Goal: Task Accomplishment & Management: Complete application form

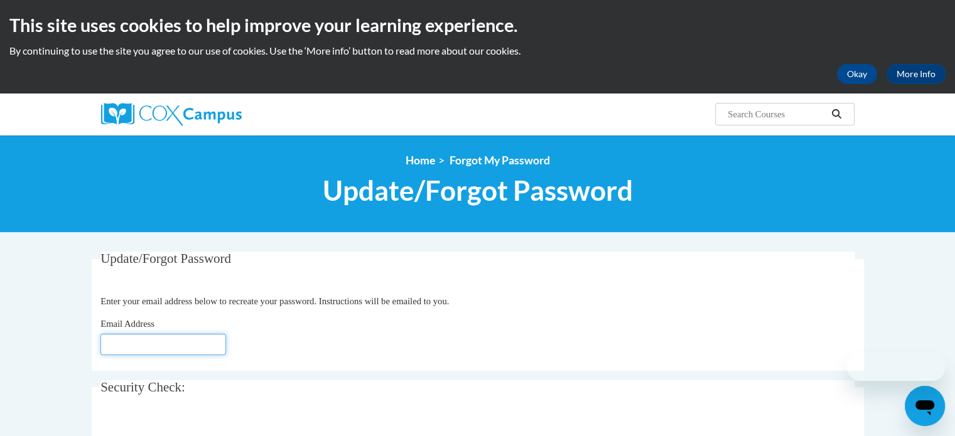
click at [185, 346] on input "Email Address" at bounding box center [163, 344] width 126 height 21
type input "siudakp@greenbaytrinity.org"
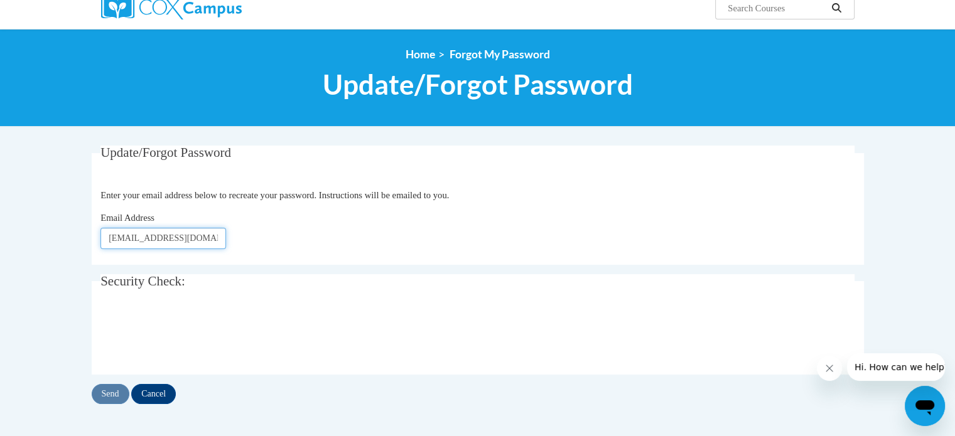
scroll to position [126, 0]
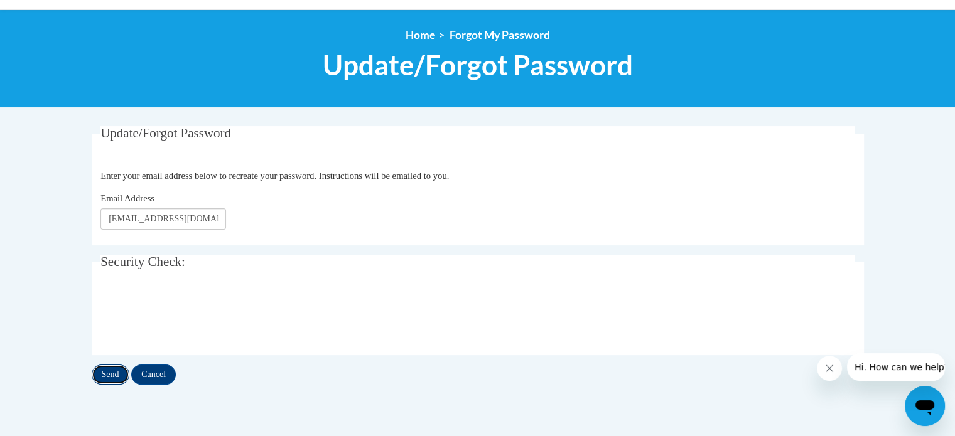
click at [118, 377] on input "Send" at bounding box center [111, 375] width 38 height 20
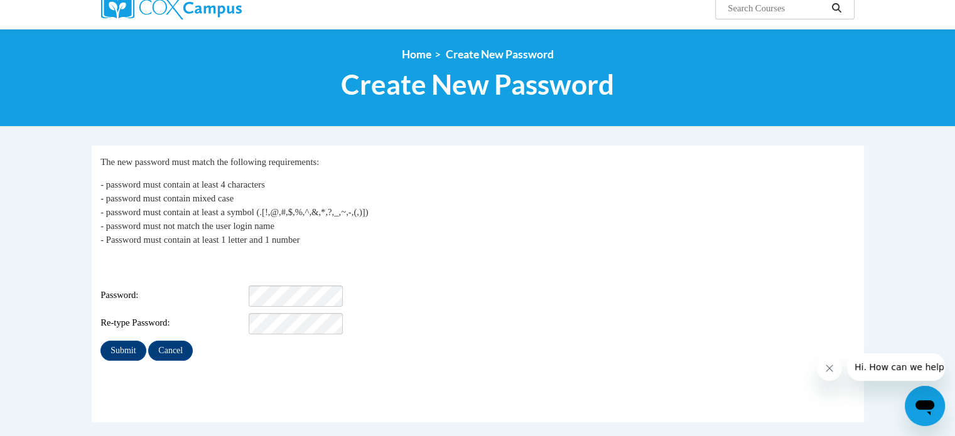
scroll to position [126, 0]
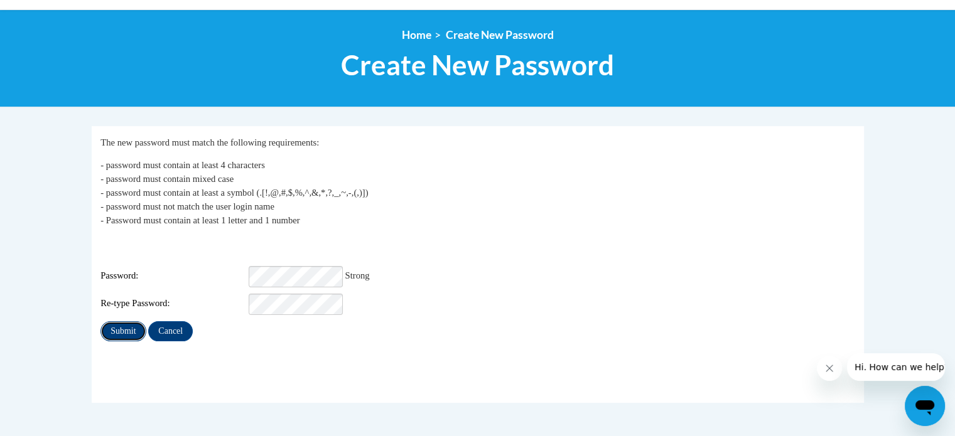
click at [125, 321] on input "Submit" at bounding box center [122, 331] width 45 height 20
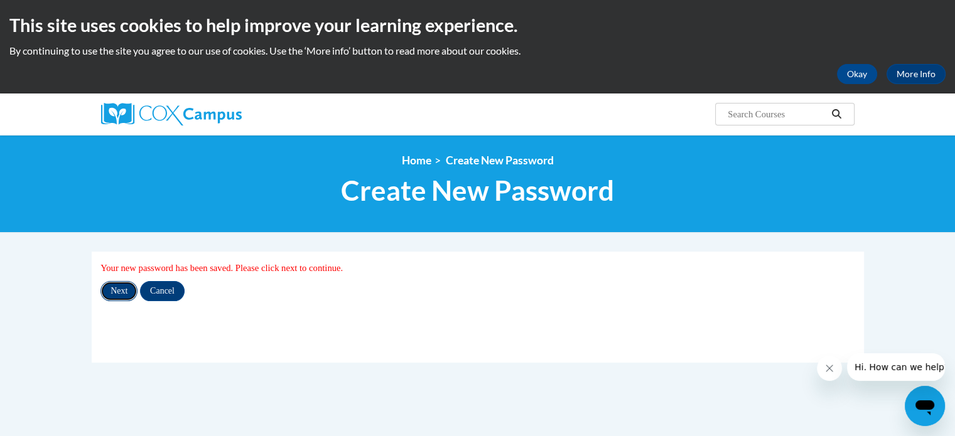
click at [121, 291] on input "Next" at bounding box center [118, 291] width 37 height 20
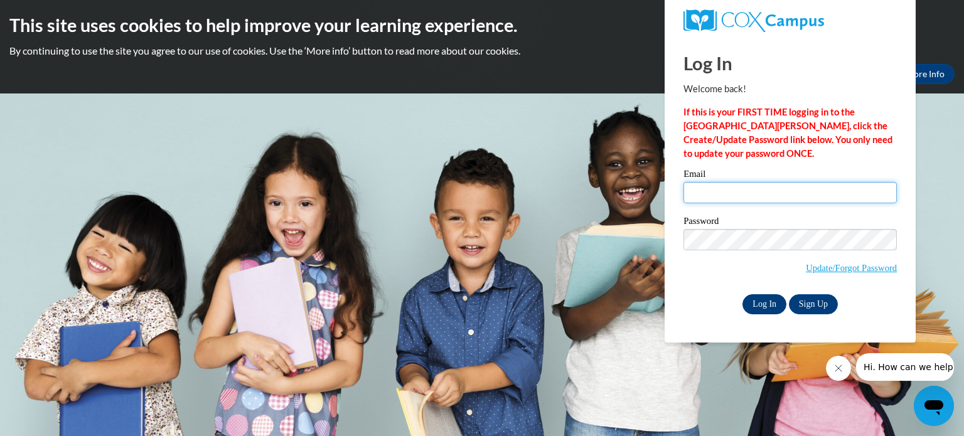
type input "[EMAIL_ADDRESS][DOMAIN_NAME]"
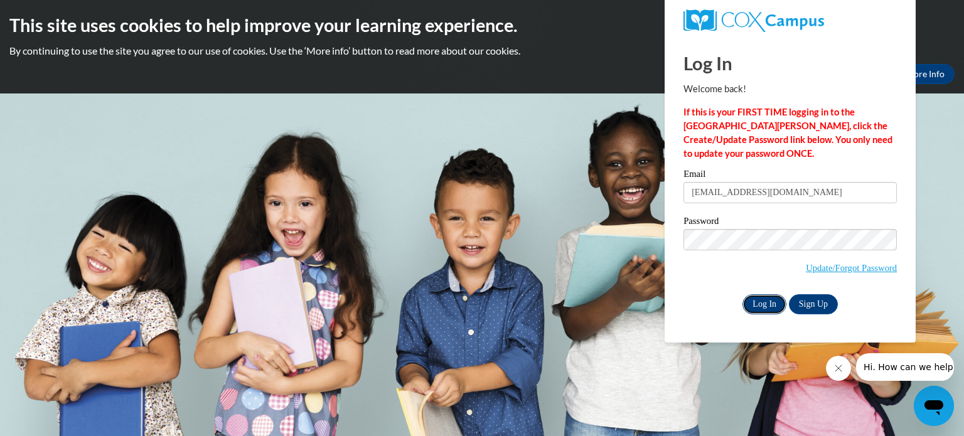
click at [776, 310] on input "Log In" at bounding box center [765, 304] width 44 height 20
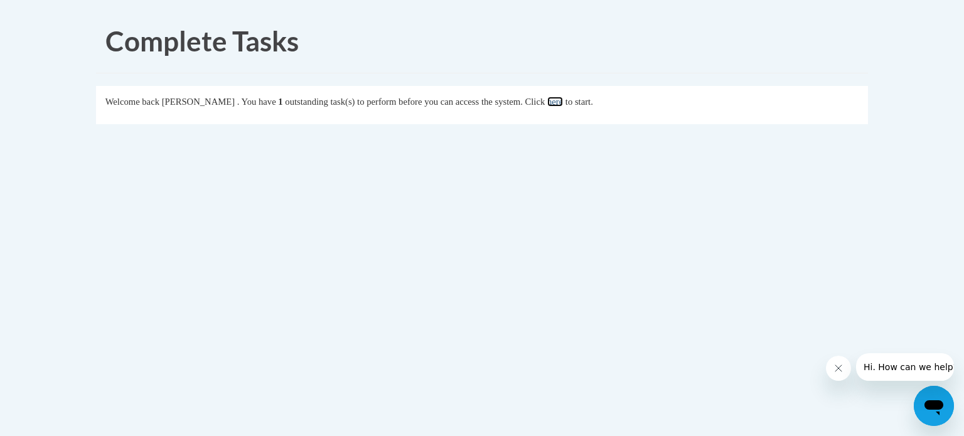
click at [563, 104] on link "here" at bounding box center [556, 102] width 16 height 10
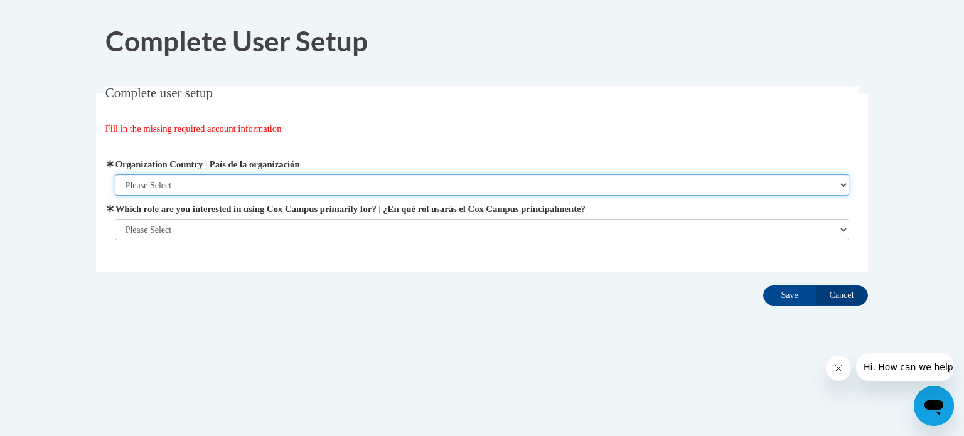
click at [284, 176] on select "Please Select [GEOGRAPHIC_DATA] | [GEOGRAPHIC_DATA] Outside of [GEOGRAPHIC_DATA…" at bounding box center [482, 185] width 735 height 21
select select "ad49bcad-a171-4b2e-b99c-48b446064914"
click at [115, 175] on select "Please Select United States | Estados Unidos Outside of the United States | Fue…" at bounding box center [482, 185] width 735 height 21
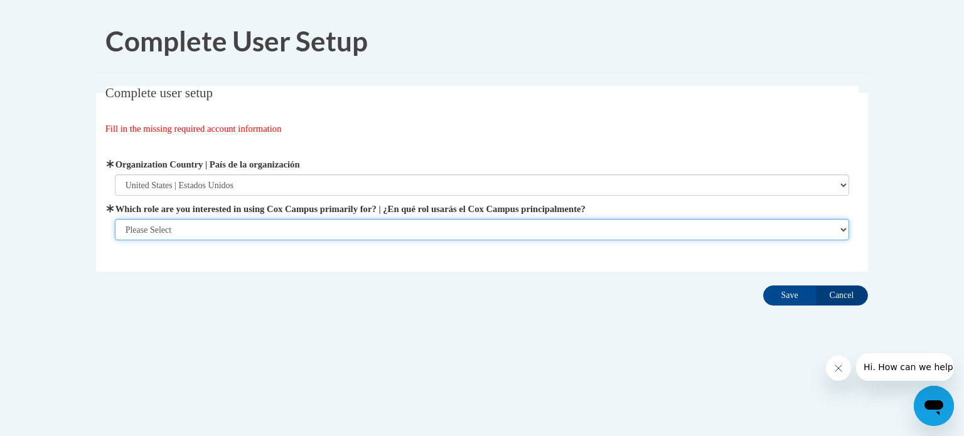
click at [224, 227] on select "Please Select College/University | Colegio/Universidad Community/Nonprofit Part…" at bounding box center [482, 229] width 735 height 21
select select "fbf2d438-af2f-41f8-98f1-81c410e29de3"
click at [115, 240] on select "Please Select College/University | Colegio/Universidad Community/Nonprofit Part…" at bounding box center [482, 229] width 735 height 21
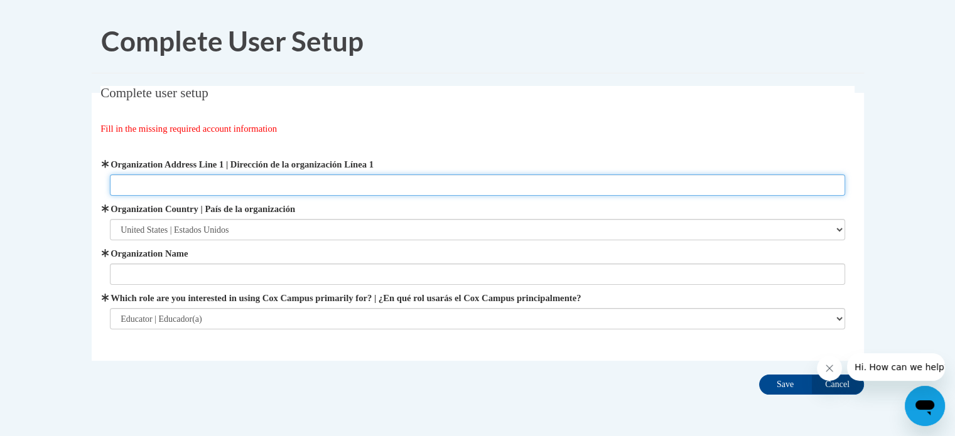
click at [181, 188] on input "Organization Address Line 1 | Dirección de la organización Línea 1" at bounding box center [477, 185] width 735 height 21
type input "120 S Henry Street"
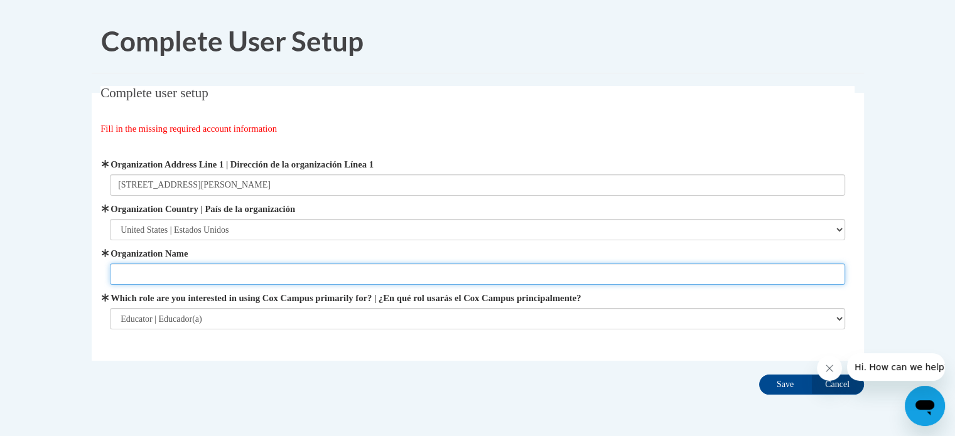
click at [132, 275] on input "Organization Name" at bounding box center [477, 274] width 735 height 21
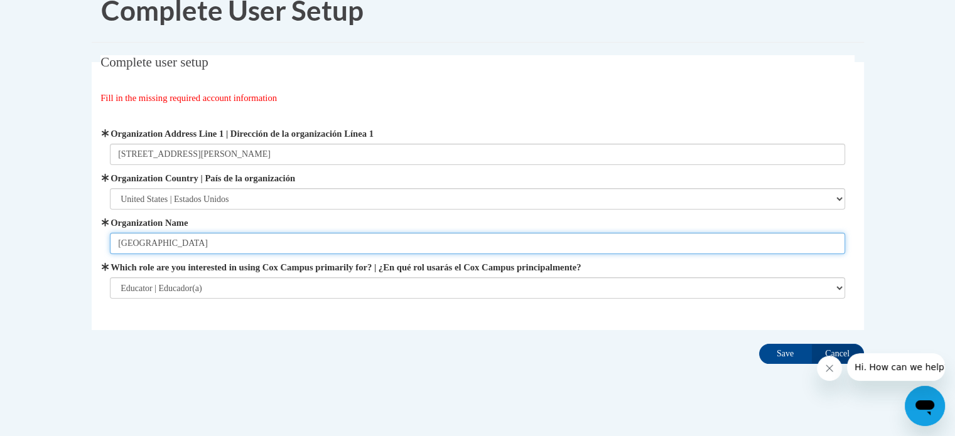
scroll to position [48, 0]
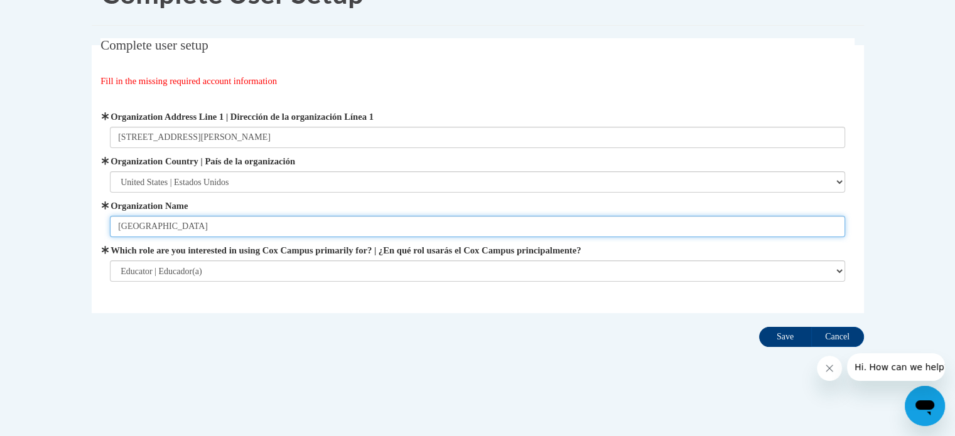
type input "Green Bay Trinity Lutheran School"
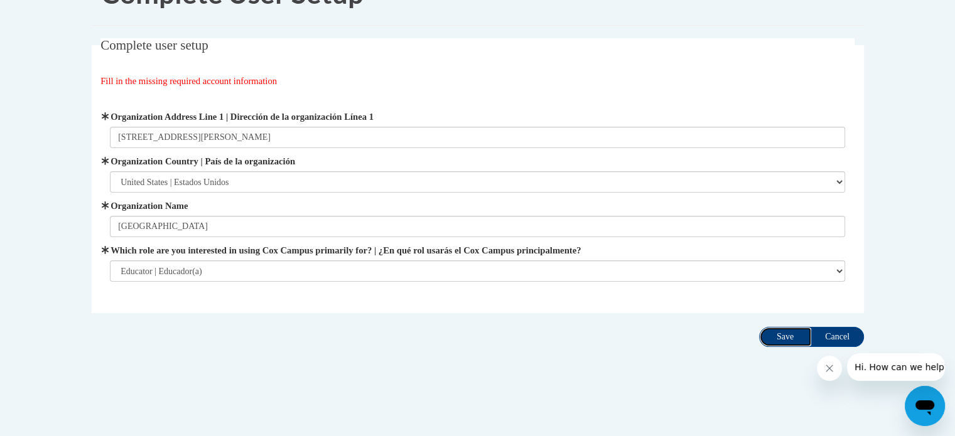
click at [776, 337] on input "Save" at bounding box center [785, 337] width 53 height 20
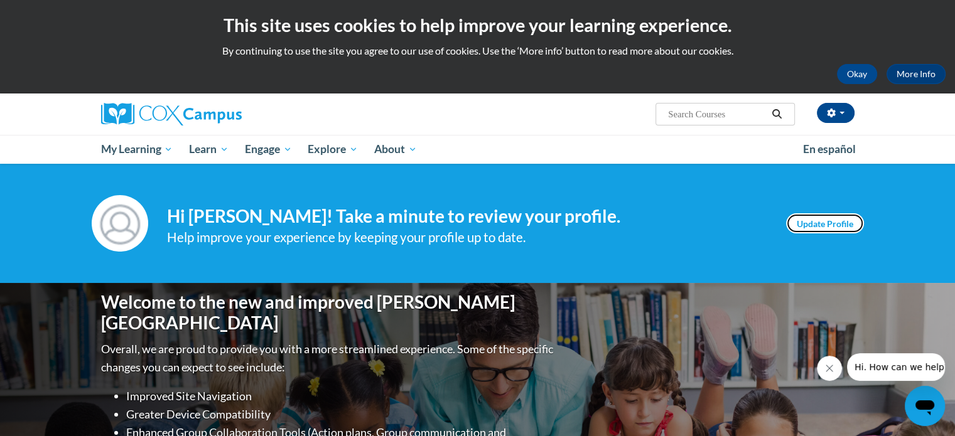
click at [806, 219] on link "Update Profile" at bounding box center [825, 223] width 78 height 20
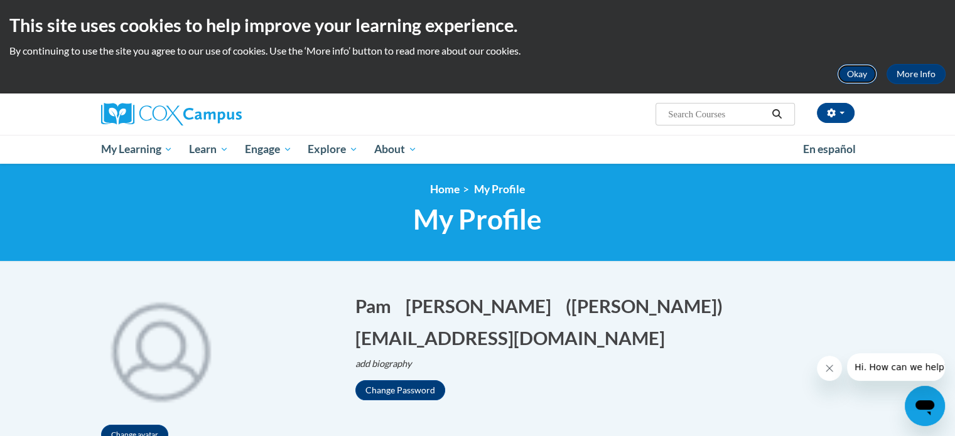
click at [861, 78] on button "Okay" at bounding box center [857, 74] width 40 height 20
